Goal: Download file/media

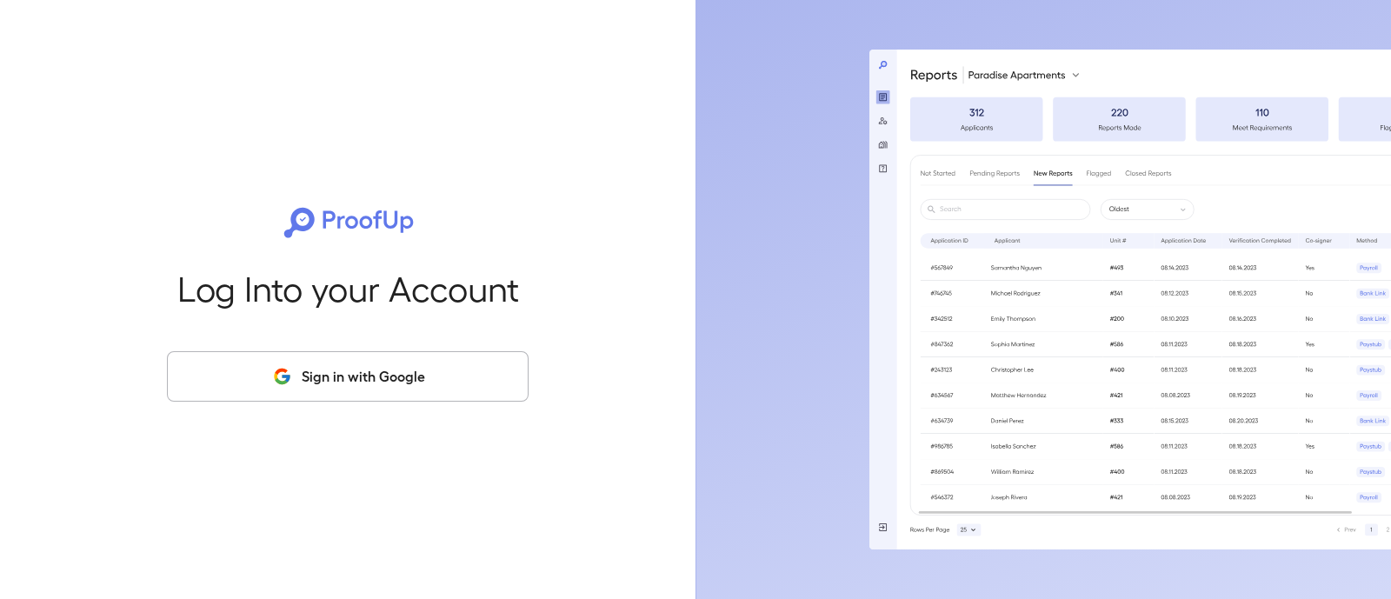
click at [265, 371] on button "Sign in with Google" at bounding box center [348, 376] width 362 height 50
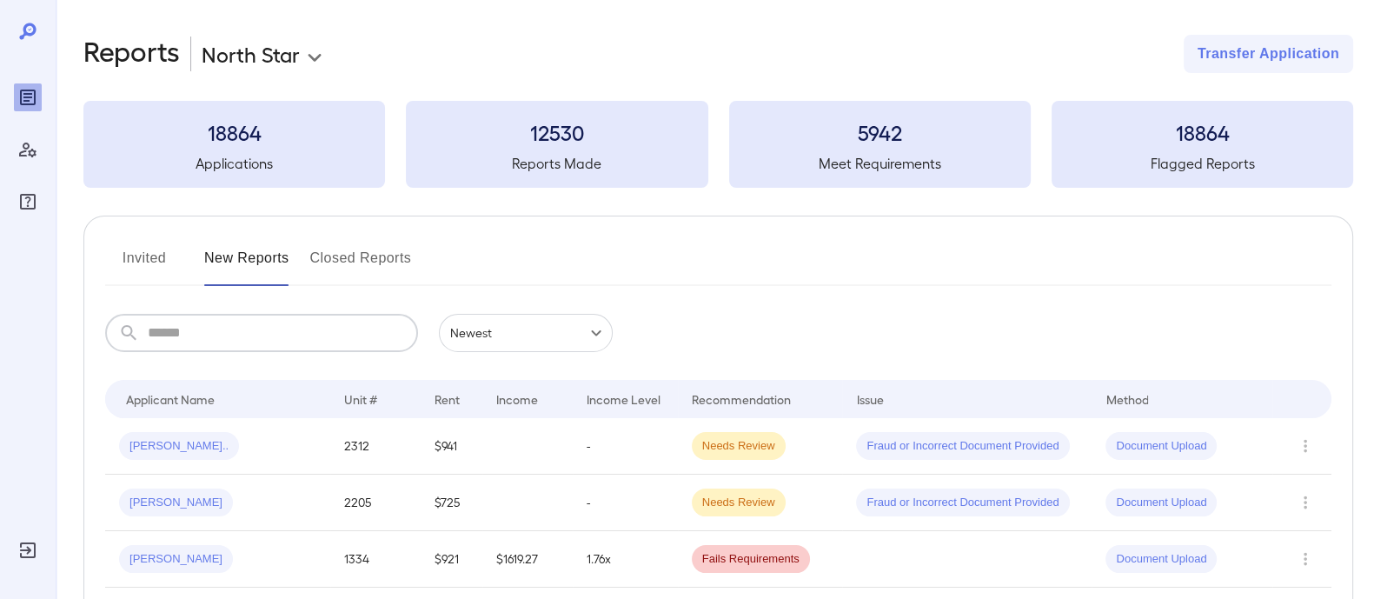
click at [216, 342] on input "text" at bounding box center [283, 333] width 270 height 38
click at [212, 343] on input "text" at bounding box center [283, 333] width 270 height 38
click at [315, 345] on input "text" at bounding box center [283, 333] width 270 height 38
click at [197, 329] on input "text" at bounding box center [283, 333] width 270 height 38
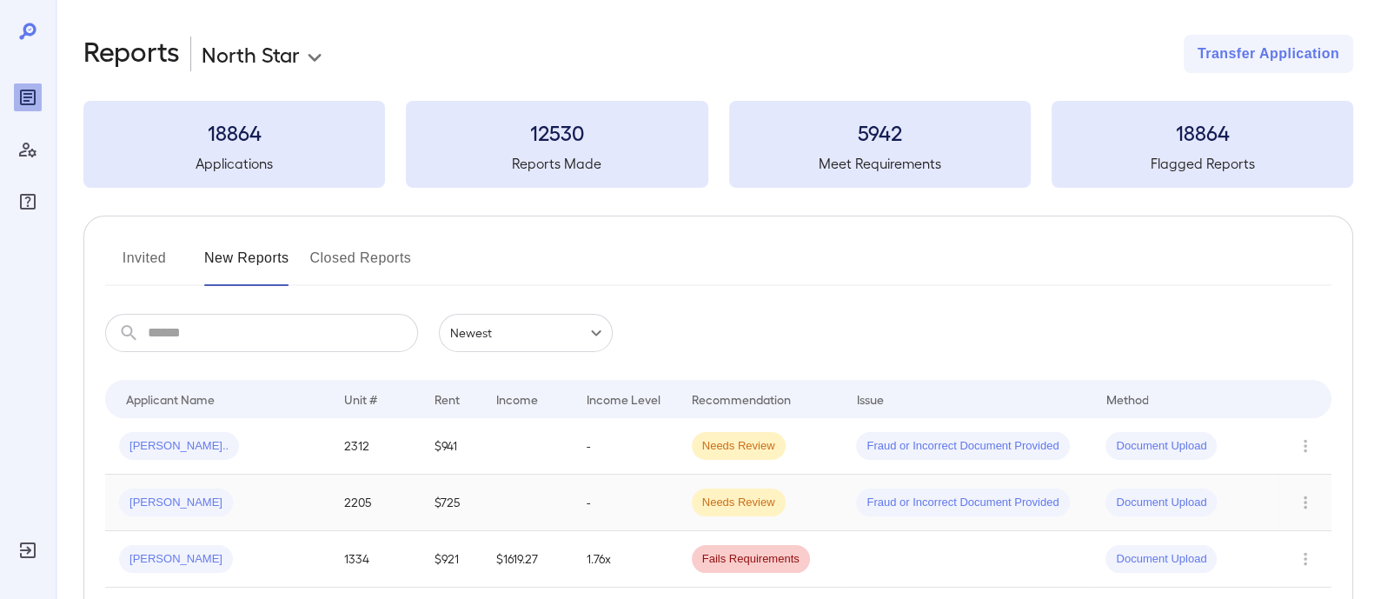
click at [222, 494] on div "[PERSON_NAME]" at bounding box center [217, 502] width 197 height 28
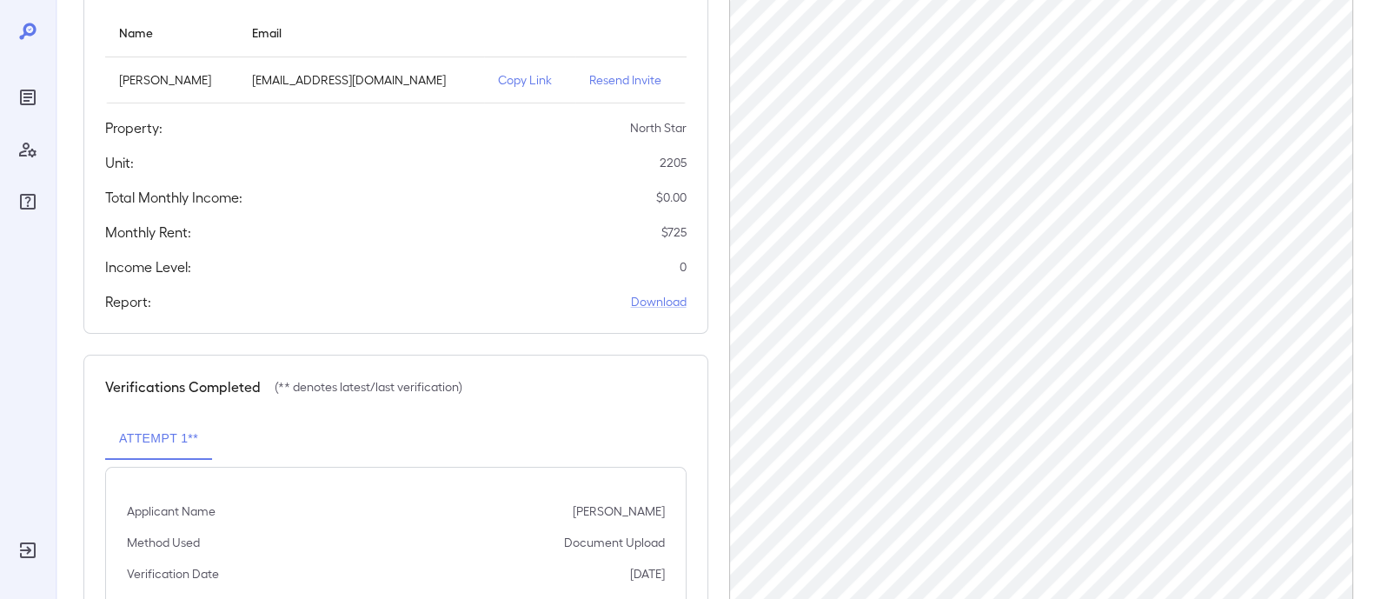
scroll to position [265, 0]
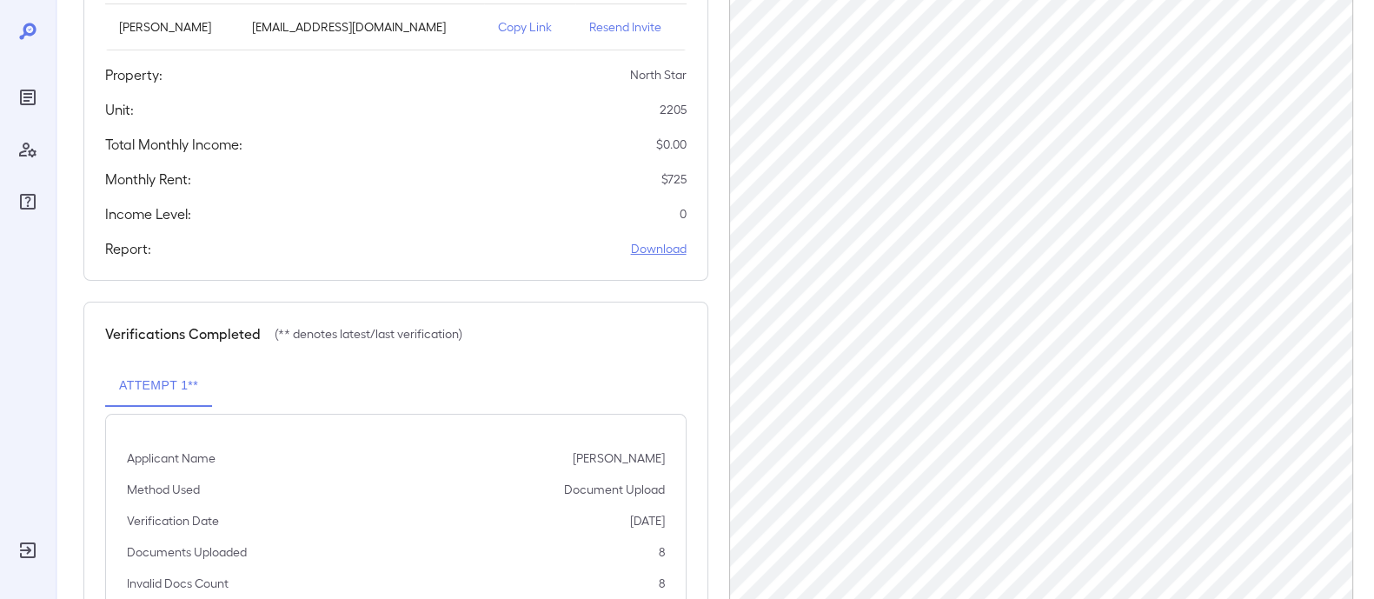
click at [673, 245] on link "Download" at bounding box center [659, 248] width 56 height 17
